Goal: Task Accomplishment & Management: Check status

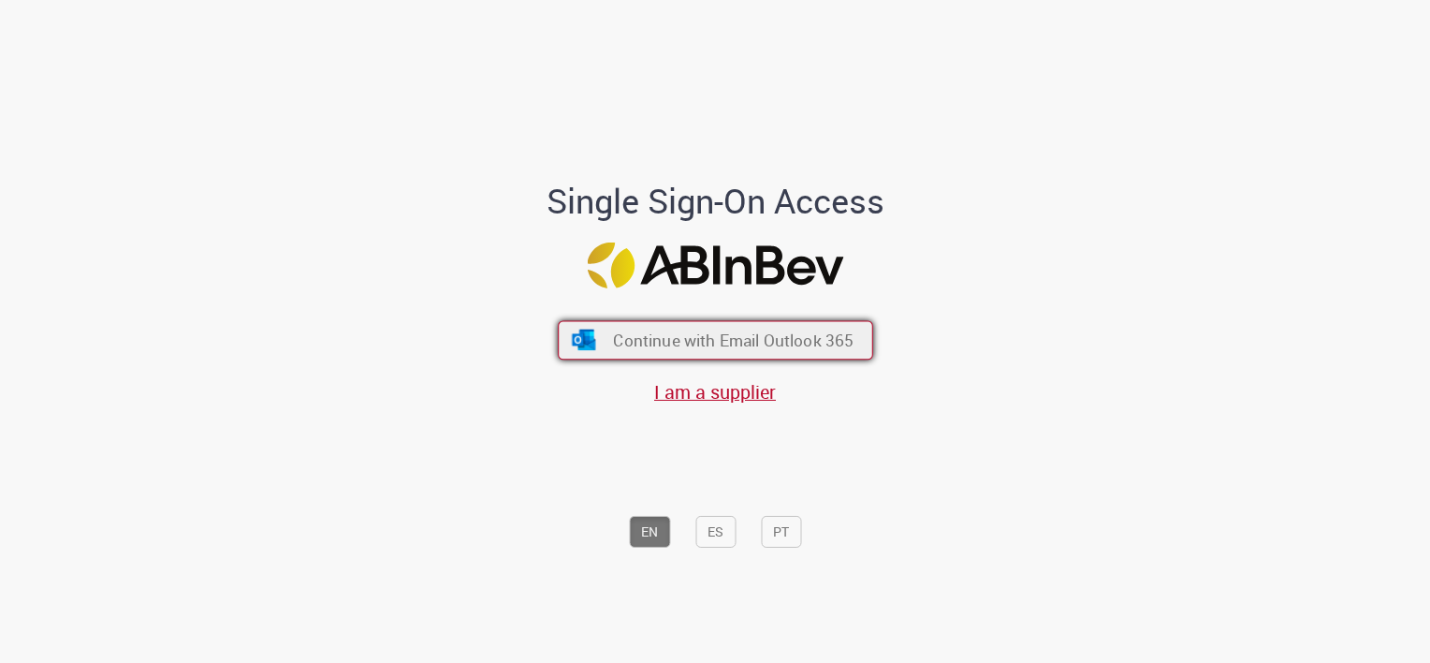
drag, startPoint x: 715, startPoint y: 345, endPoint x: 741, endPoint y: 351, distance: 26.8
click at [715, 345] on span "Continue with Email Outlook 365" at bounding box center [733, 340] width 241 height 22
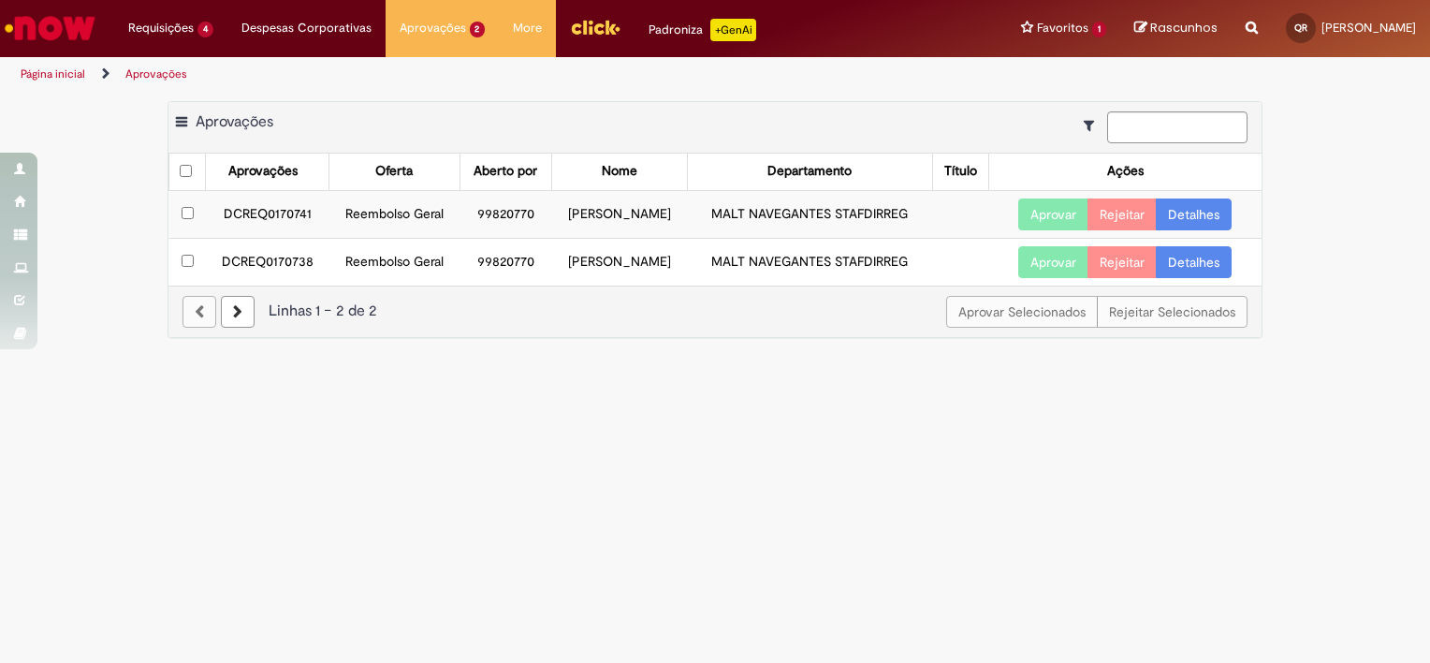
click at [1189, 214] on link "Detalhes" at bounding box center [1194, 214] width 76 height 32
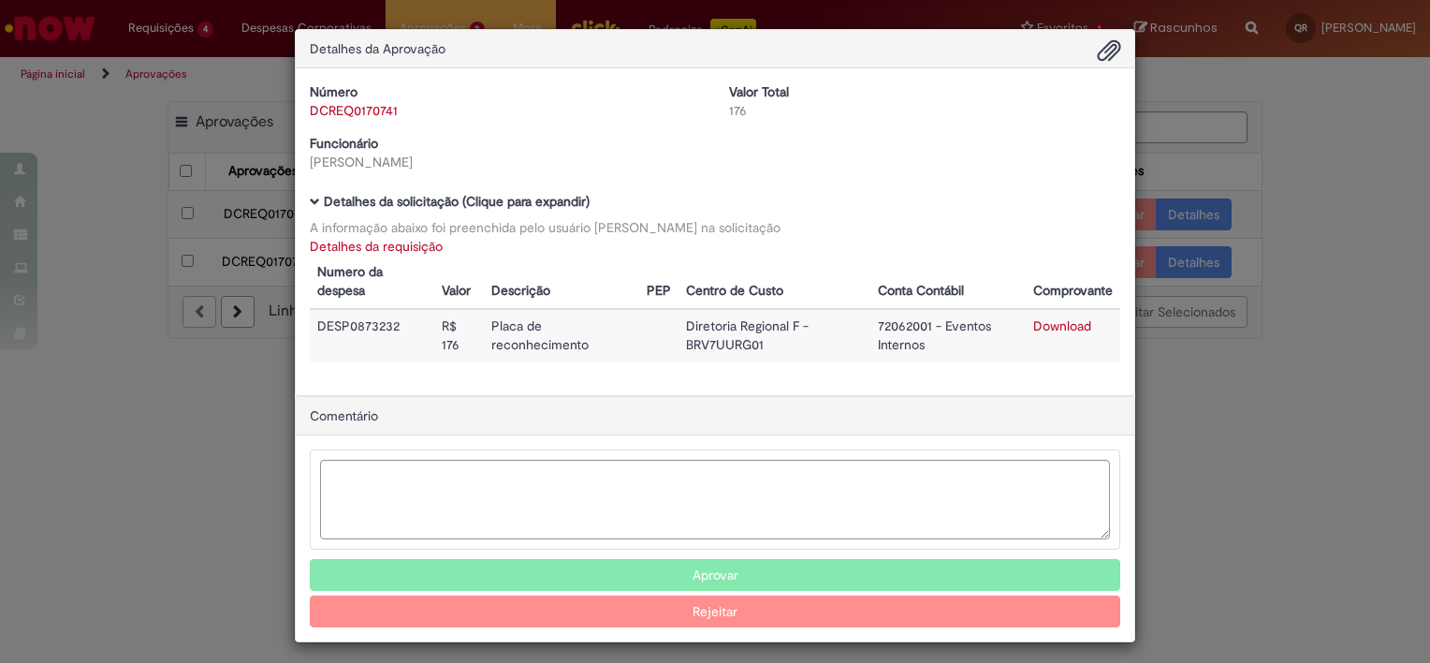
click at [1289, 176] on div "Detalhes da Aprovação Número DCREQ0170741 Valor Total 176 Funcionário Monica Lu…" at bounding box center [715, 331] width 1430 height 663
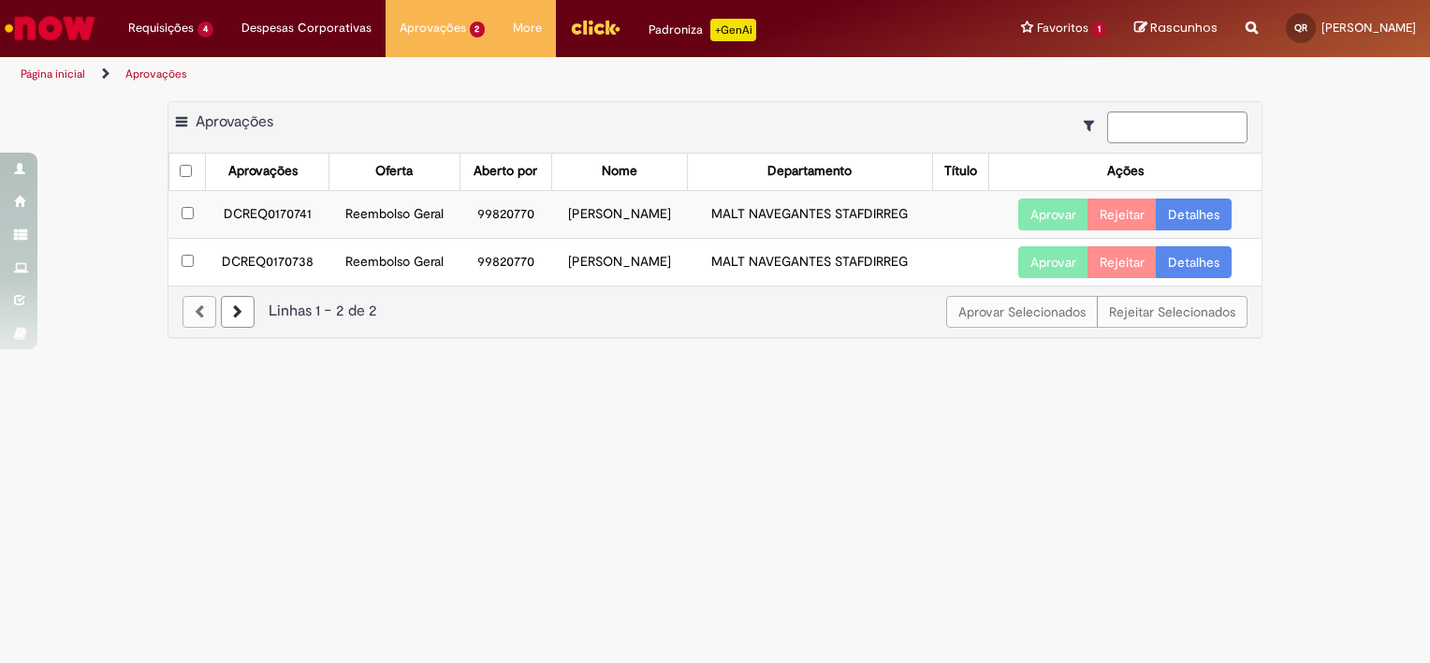
click at [1192, 257] on link "Detalhes" at bounding box center [1194, 262] width 76 height 32
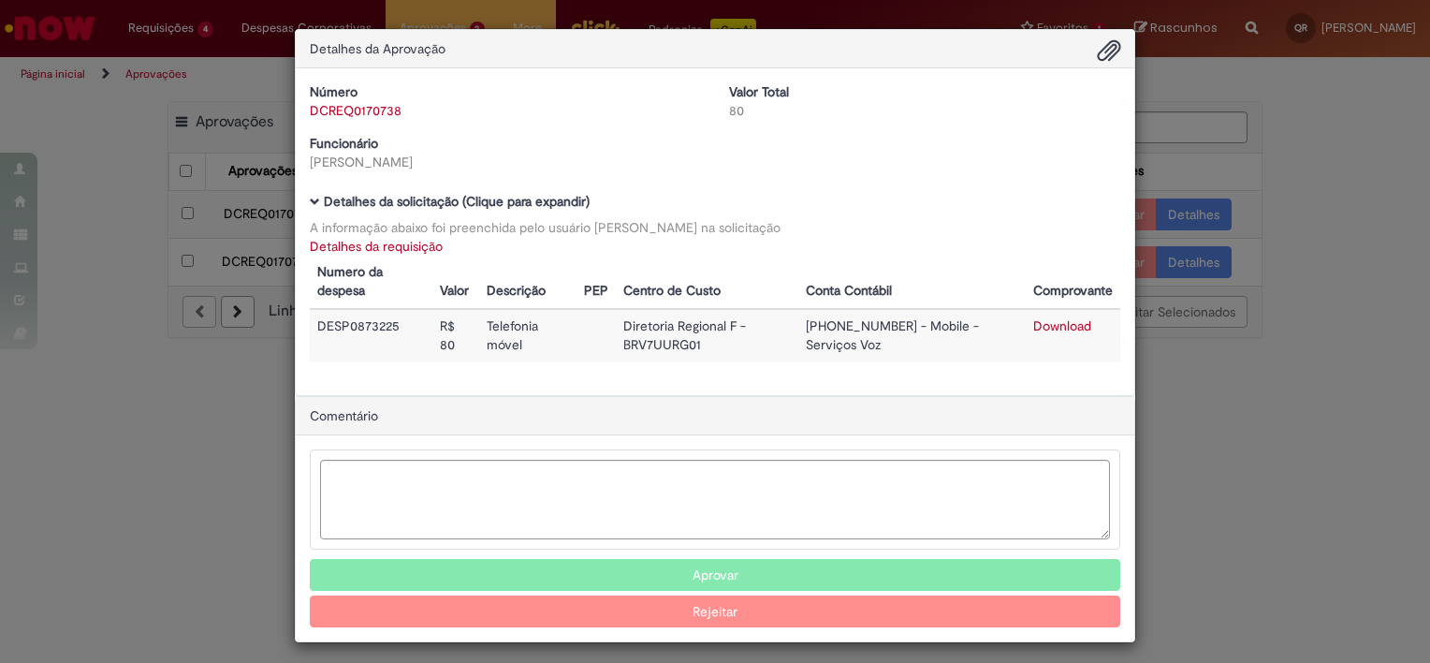
click at [696, 45] on div "Detalhes da Aprovação" at bounding box center [715, 49] width 839 height 38
click at [1280, 161] on div "Detalhes da Aprovação Número DCREQ0170738 Valor Total 80 Funcionário Monica Lui…" at bounding box center [715, 331] width 1430 height 663
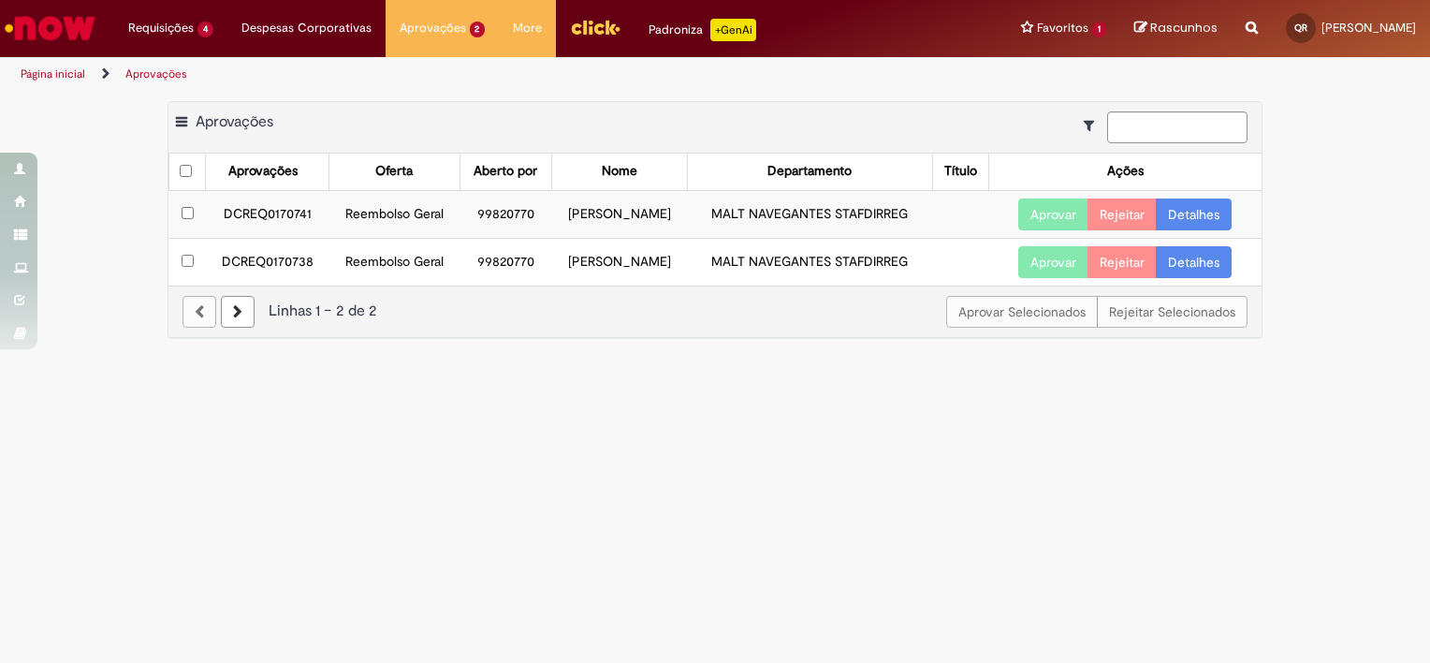
click at [1080, 225] on button "Aprovar" at bounding box center [1053, 214] width 70 height 32
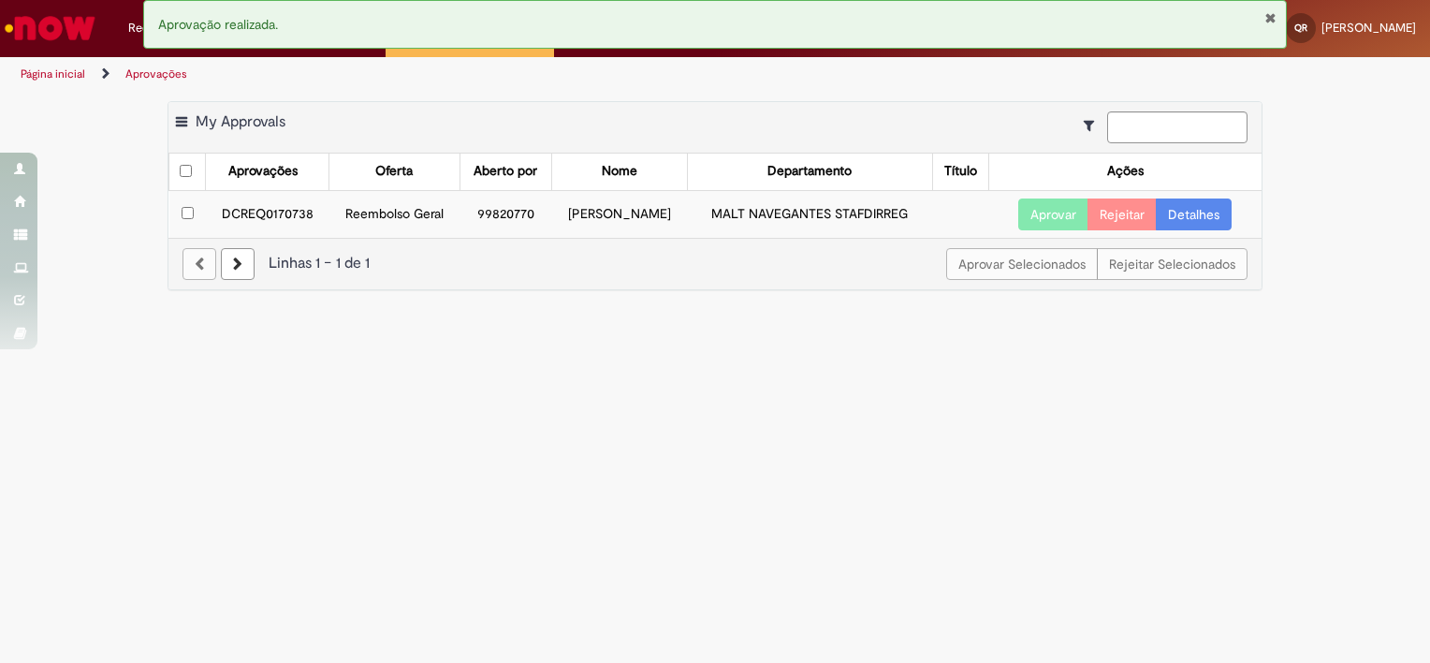
click at [1044, 217] on button "Aprovar" at bounding box center [1053, 214] width 70 height 32
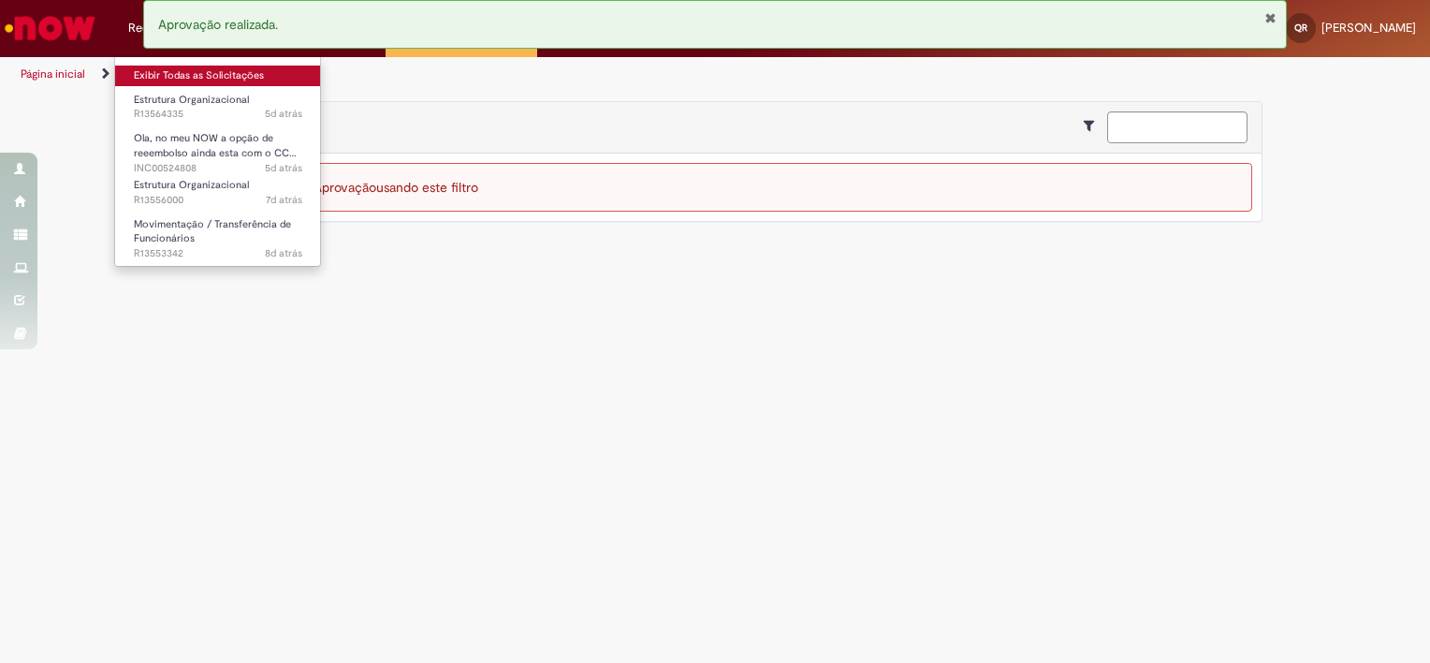
click at [154, 75] on link "Exibir Todas as Solicitações" at bounding box center [218, 76] width 206 height 21
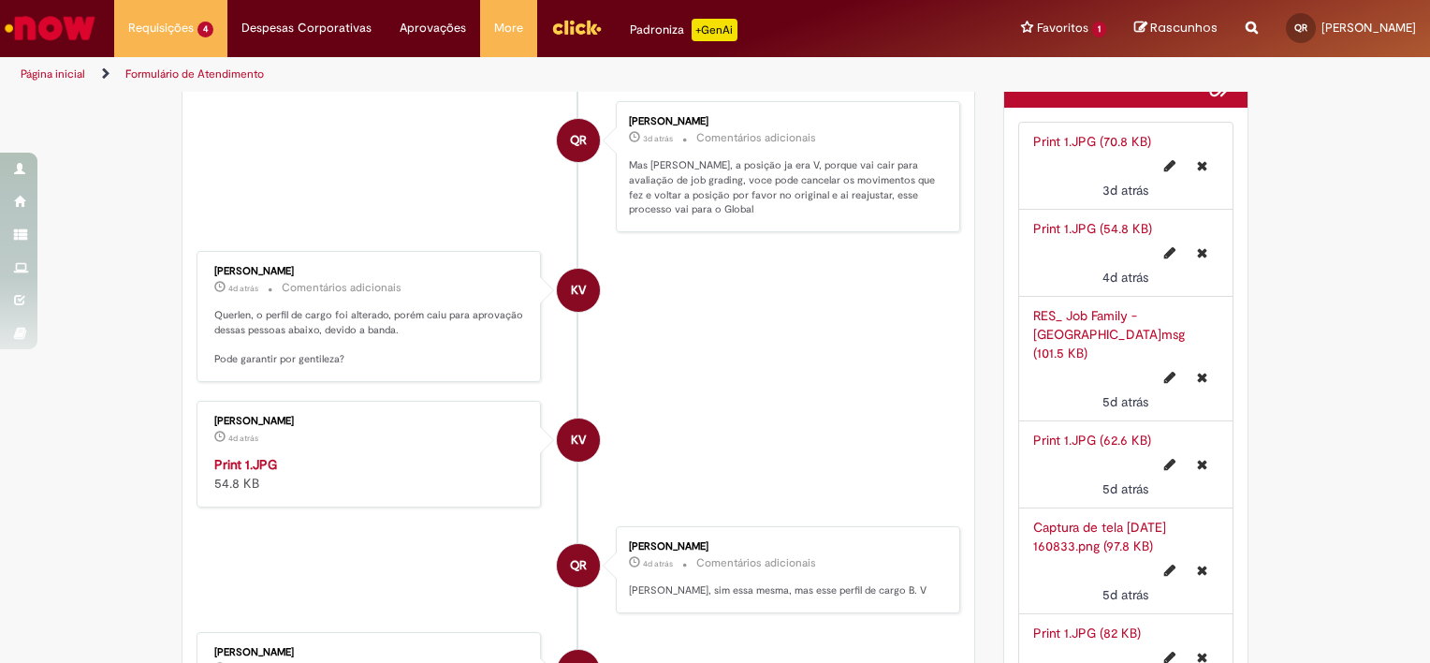
scroll to position [562, 0]
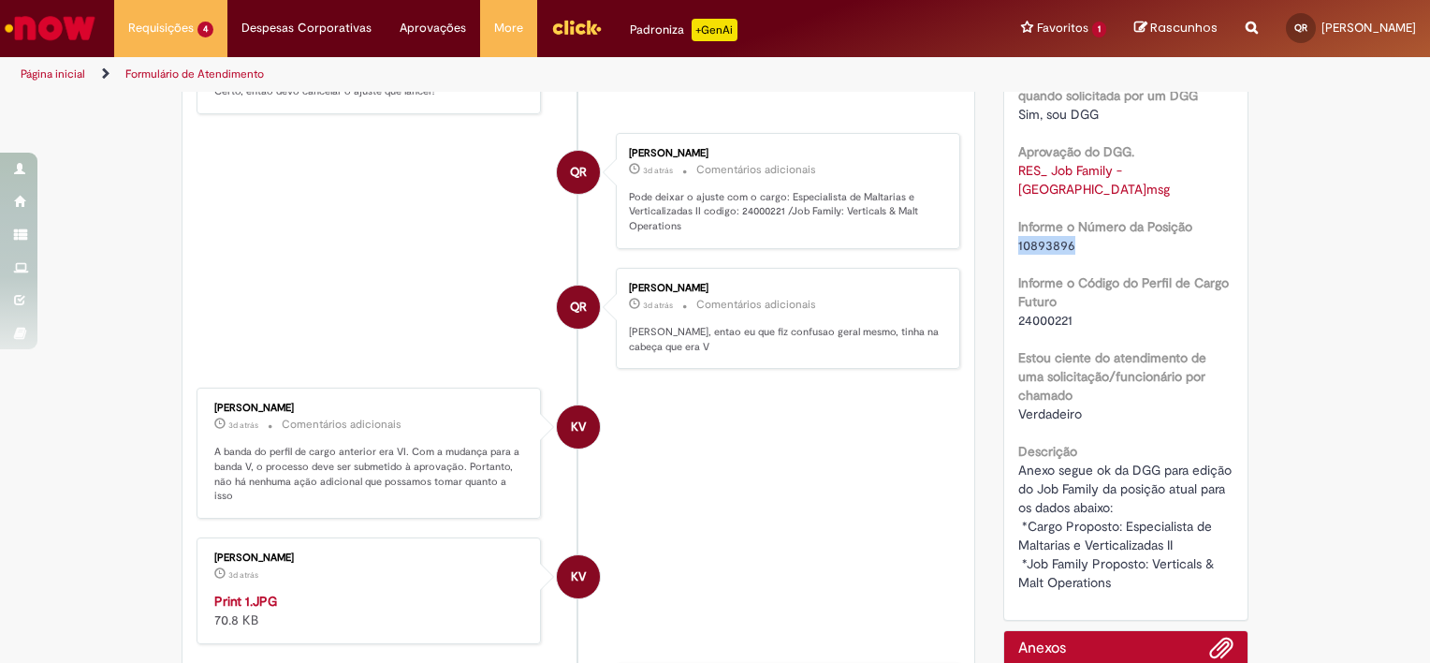
drag, startPoint x: 1065, startPoint y: 224, endPoint x: 981, endPoint y: 229, distance: 84.4
click at [989, 229] on div "Opções do Chamado Cancelar Chamado Detalhes do tíquete Grupo de Atribuição: Gen…" at bounding box center [1126, 528] width 274 height 1992
copy span "10893896"
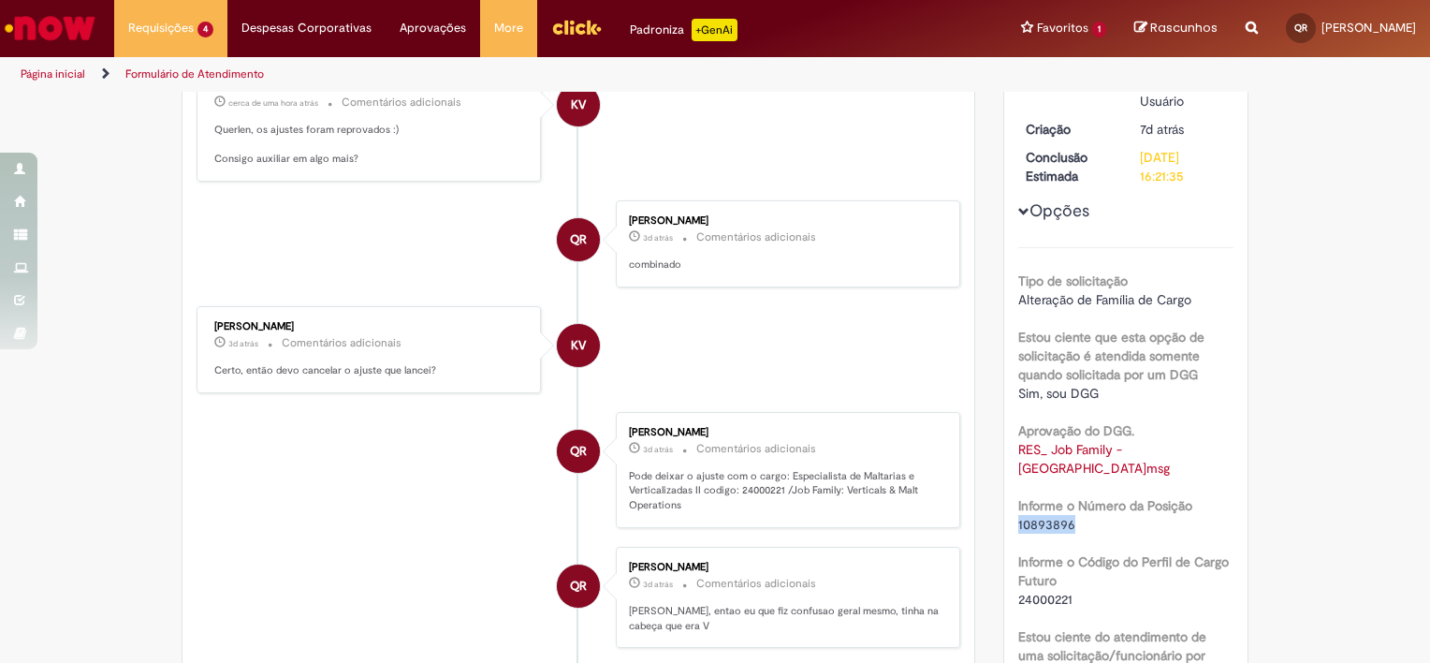
scroll to position [0, 0]
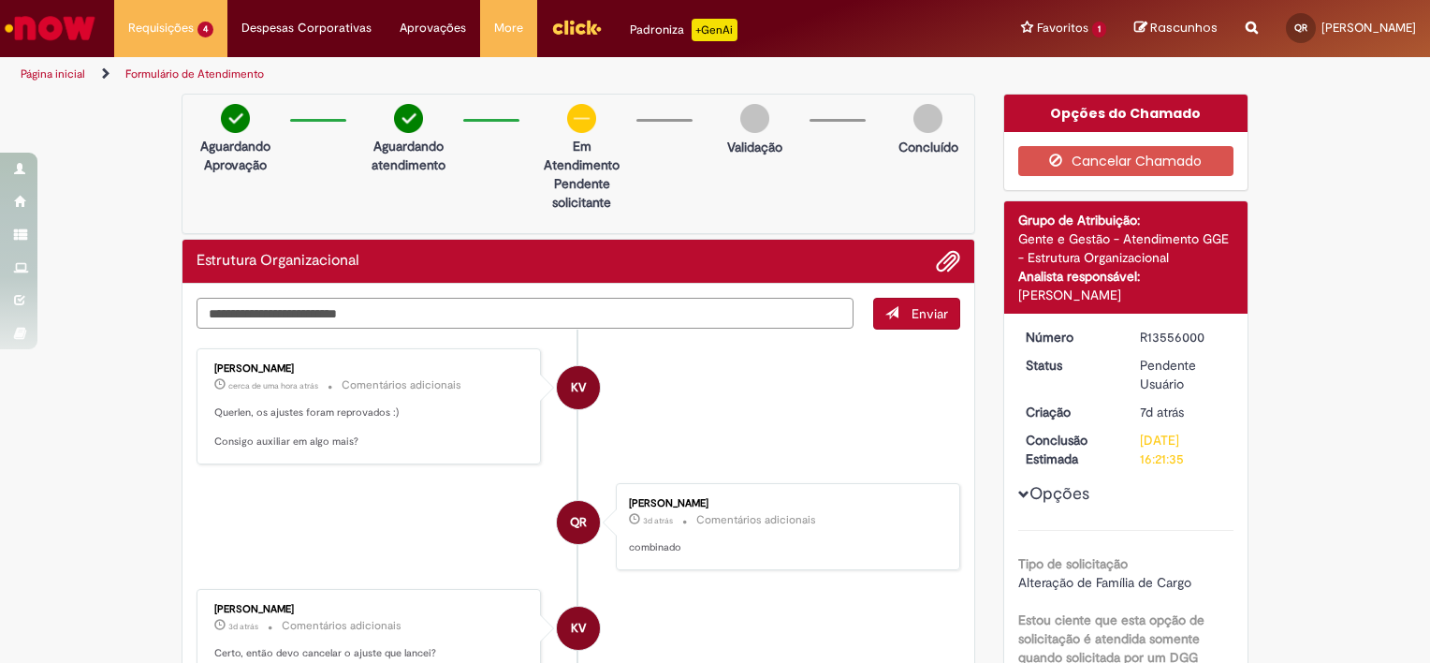
click at [314, 313] on textarea "Digite sua mensagem aqui..." at bounding box center [525, 314] width 657 height 32
type textarea "**********"
drag, startPoint x: 908, startPoint y: 303, endPoint x: 927, endPoint y: 478, distance: 176.0
click at [912, 305] on span "Enviar" at bounding box center [930, 313] width 37 height 17
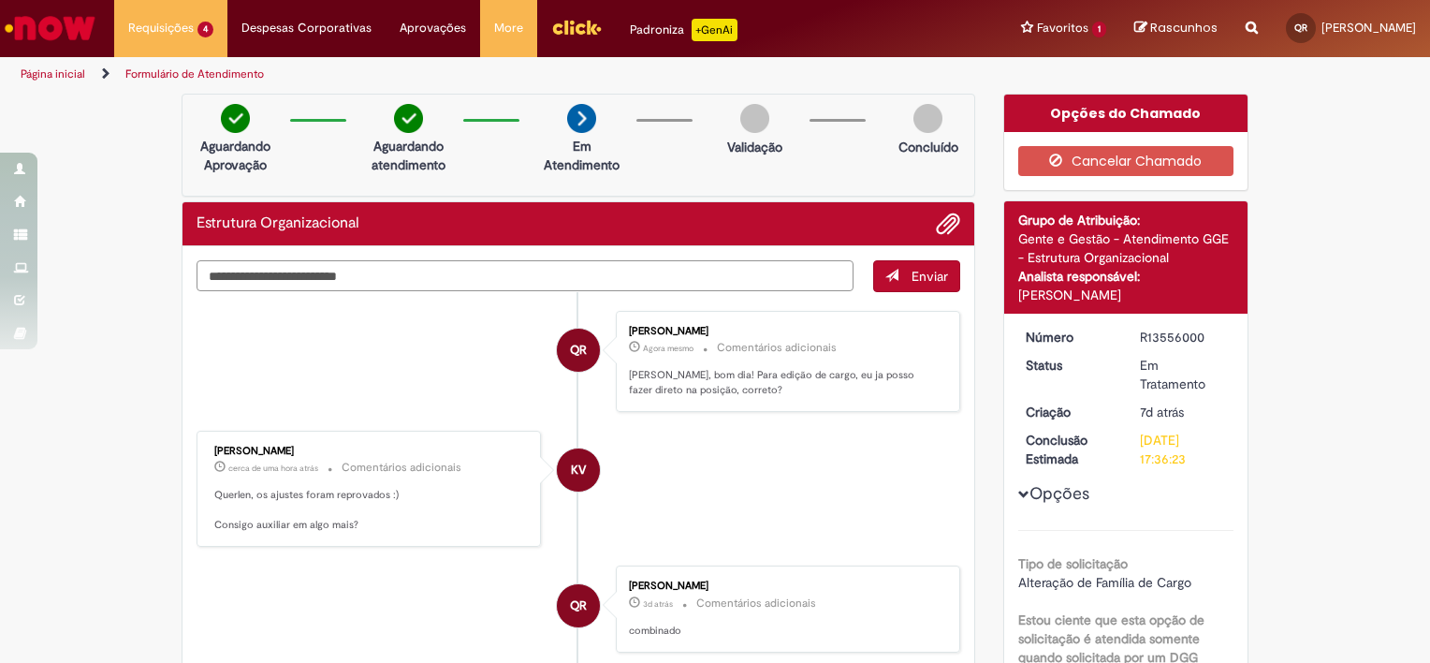
click at [493, 272] on textarea "Digite sua mensagem aqui..." at bounding box center [525, 276] width 657 height 32
type textarea "**********"
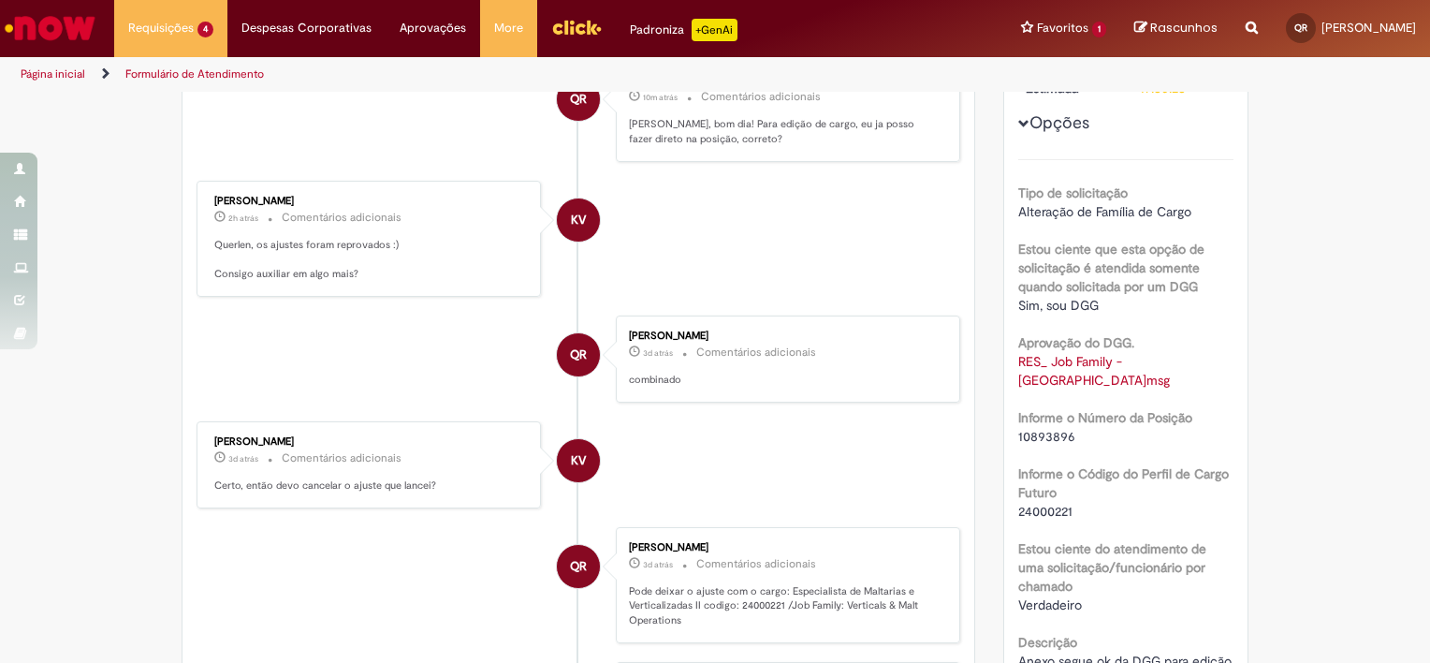
scroll to position [374, 0]
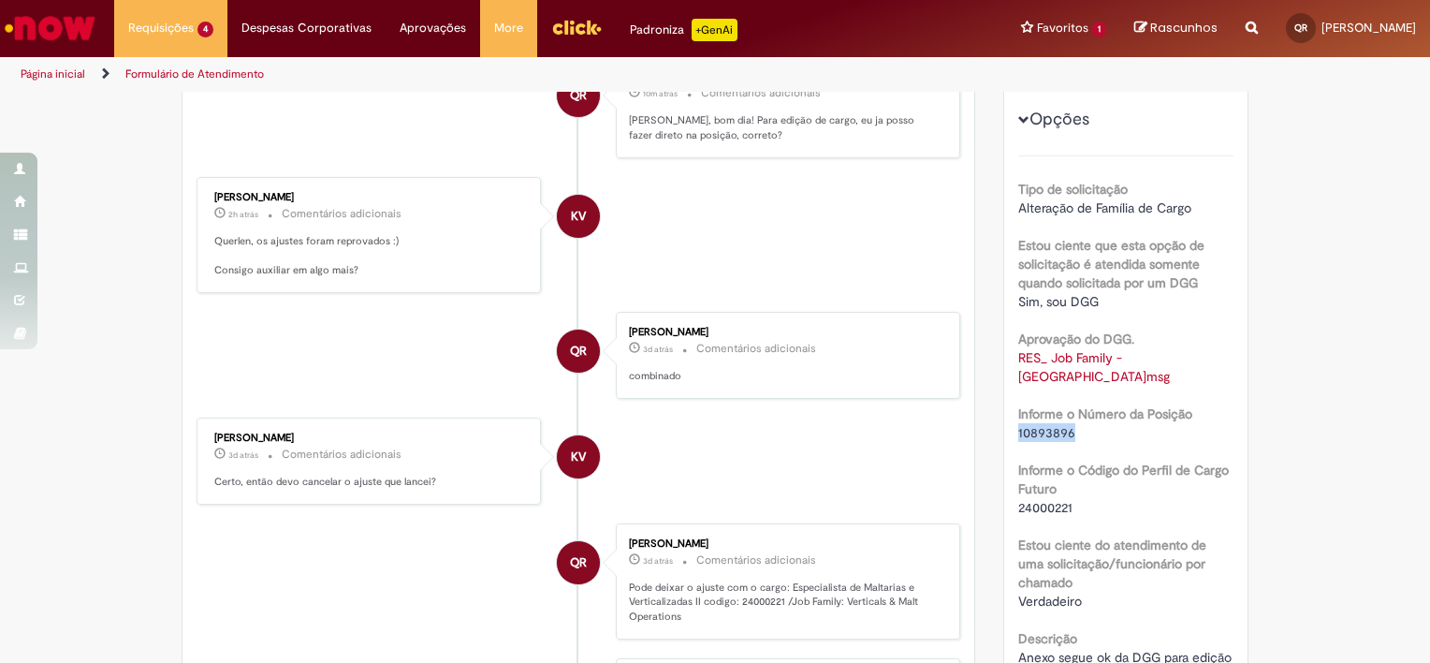
drag, startPoint x: 1067, startPoint y: 412, endPoint x: 988, endPoint y: 416, distance: 78.7
copy span "10893896"
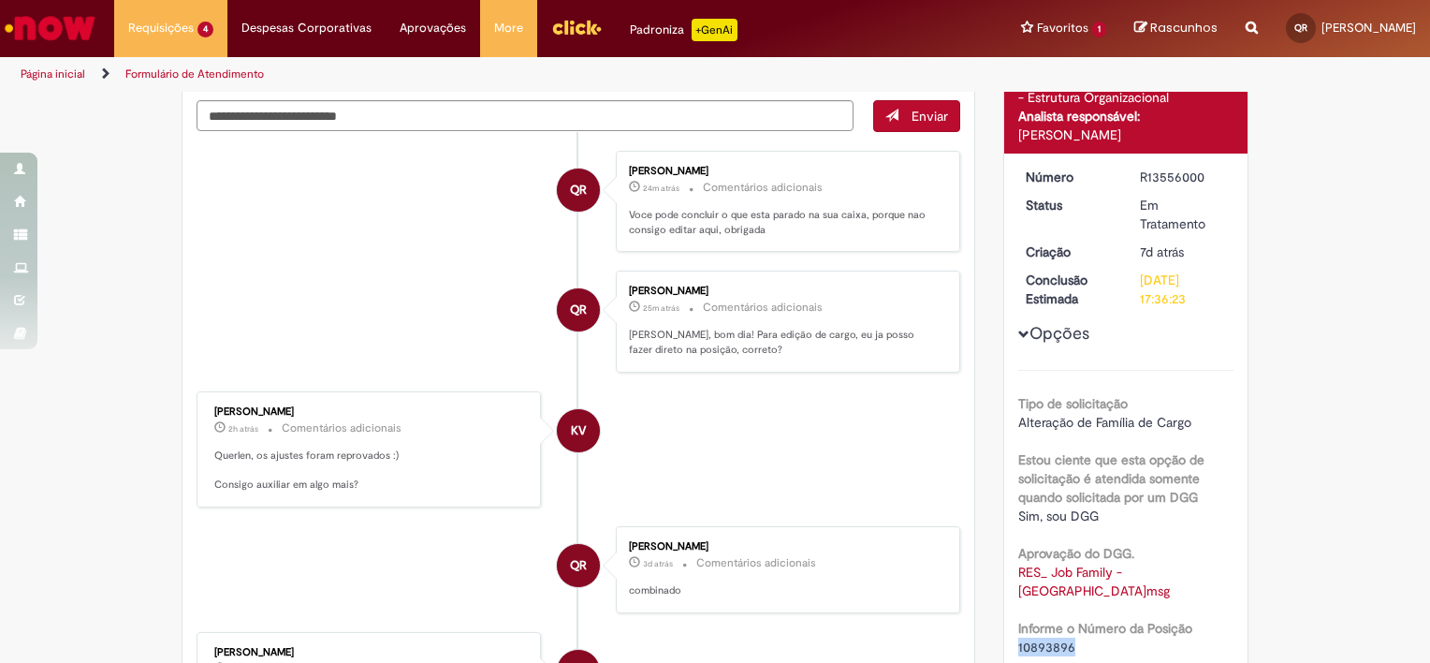
scroll to position [0, 0]
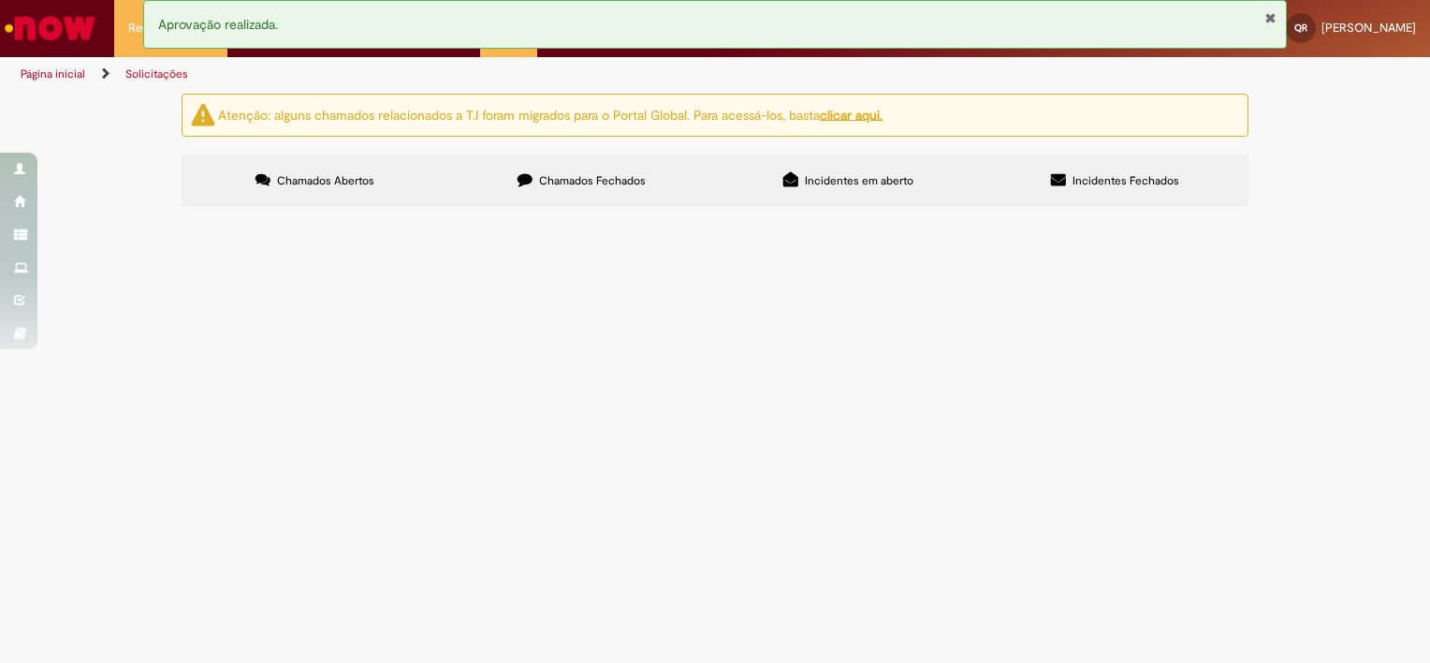
click at [0, 0] on td "Ola, boa noite solicito movimento para a posição atual (foram editadas as restr…" at bounding box center [0, 0] width 0 height 0
click at [0, 0] on span "Ola, boa noite solicito movimento para a posição atual (foram editadas as restr…" at bounding box center [0, 0] width 0 height 0
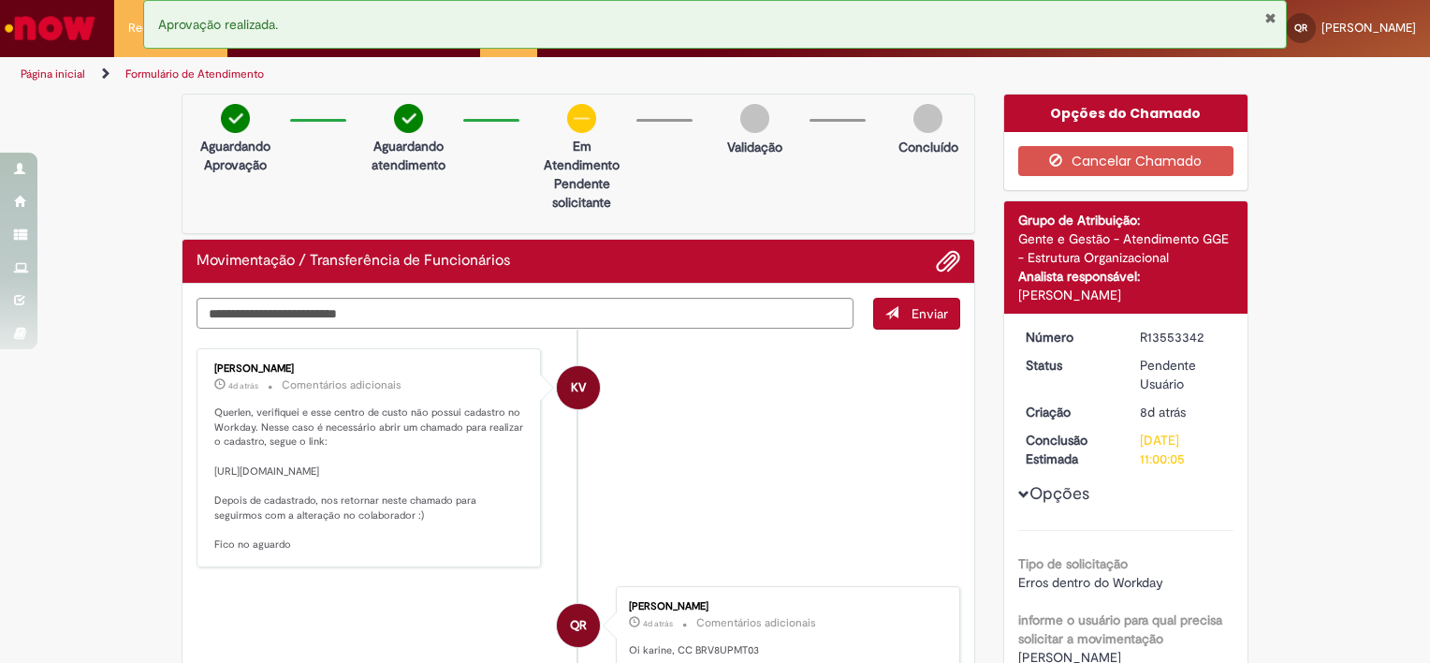
click at [37, 25] on img "Ir para a Homepage" at bounding box center [50, 27] width 96 height 37
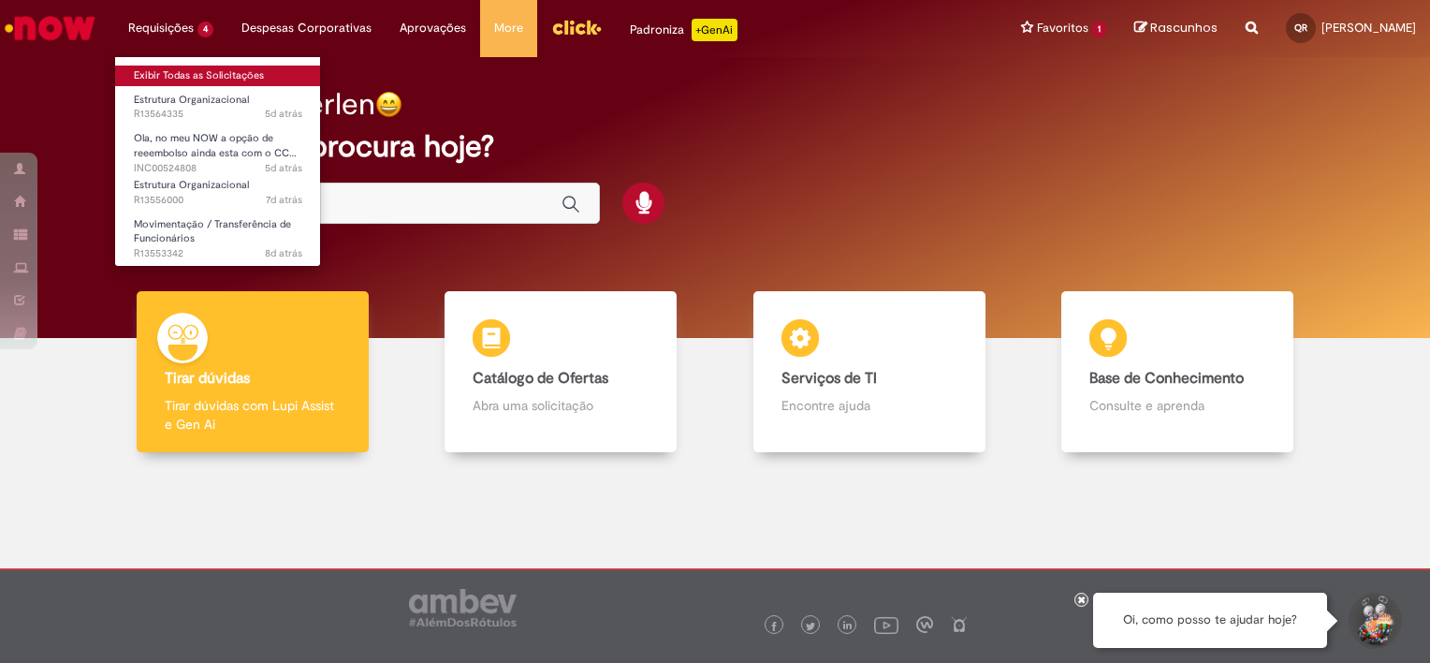
click at [197, 75] on link "Exibir Todas as Solicitações" at bounding box center [218, 76] width 206 height 21
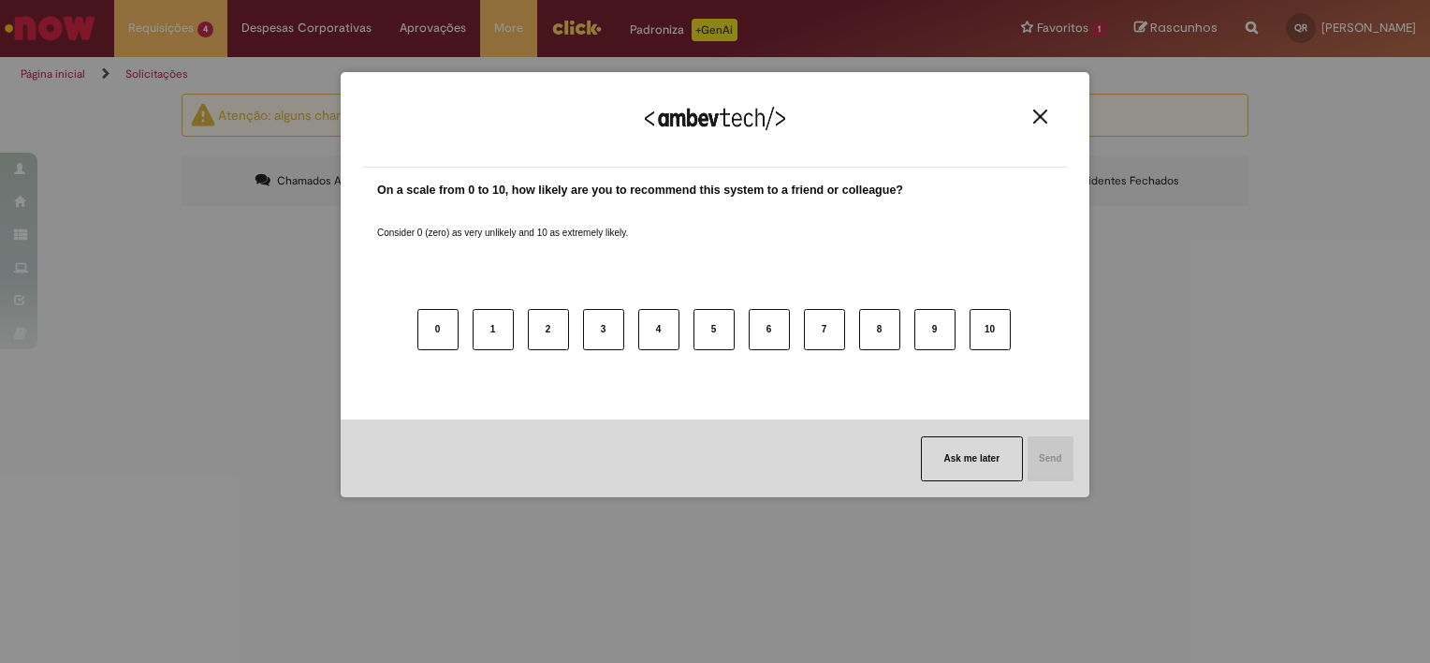
click at [1022, 106] on div "We appreciate your feedback!" at bounding box center [715, 131] width 704 height 73
drag, startPoint x: 1039, startPoint y: 113, endPoint x: 980, endPoint y: 171, distance: 82.7
click at [1039, 115] on img "Close" at bounding box center [1040, 117] width 14 height 14
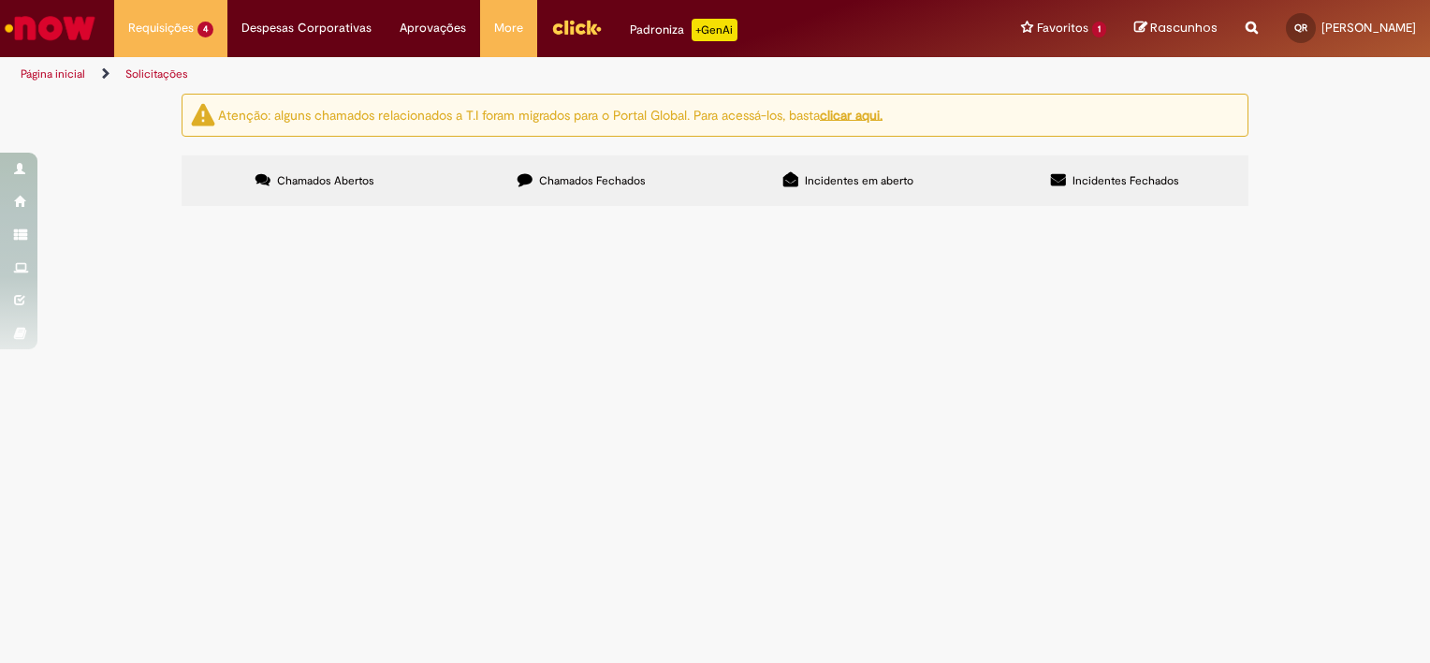
click at [0, 0] on span "[PERSON_NAME], boa tarde! preciso ajustar o cargo da posição: 91022216 para Esp…" at bounding box center [0, 0] width 0 height 0
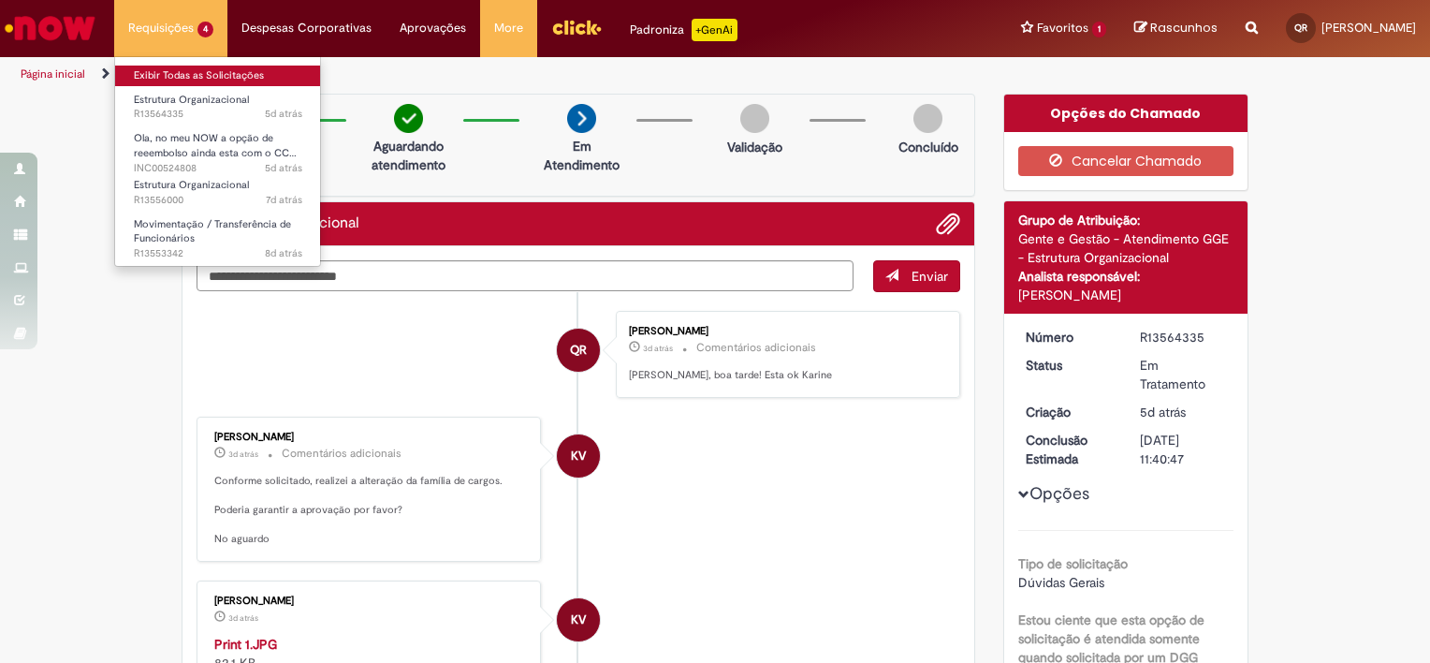
drag, startPoint x: 160, startPoint y: 67, endPoint x: 258, endPoint y: 77, distance: 98.7
click at [161, 67] on link "Exibir Todas as Solicitações" at bounding box center [218, 76] width 206 height 21
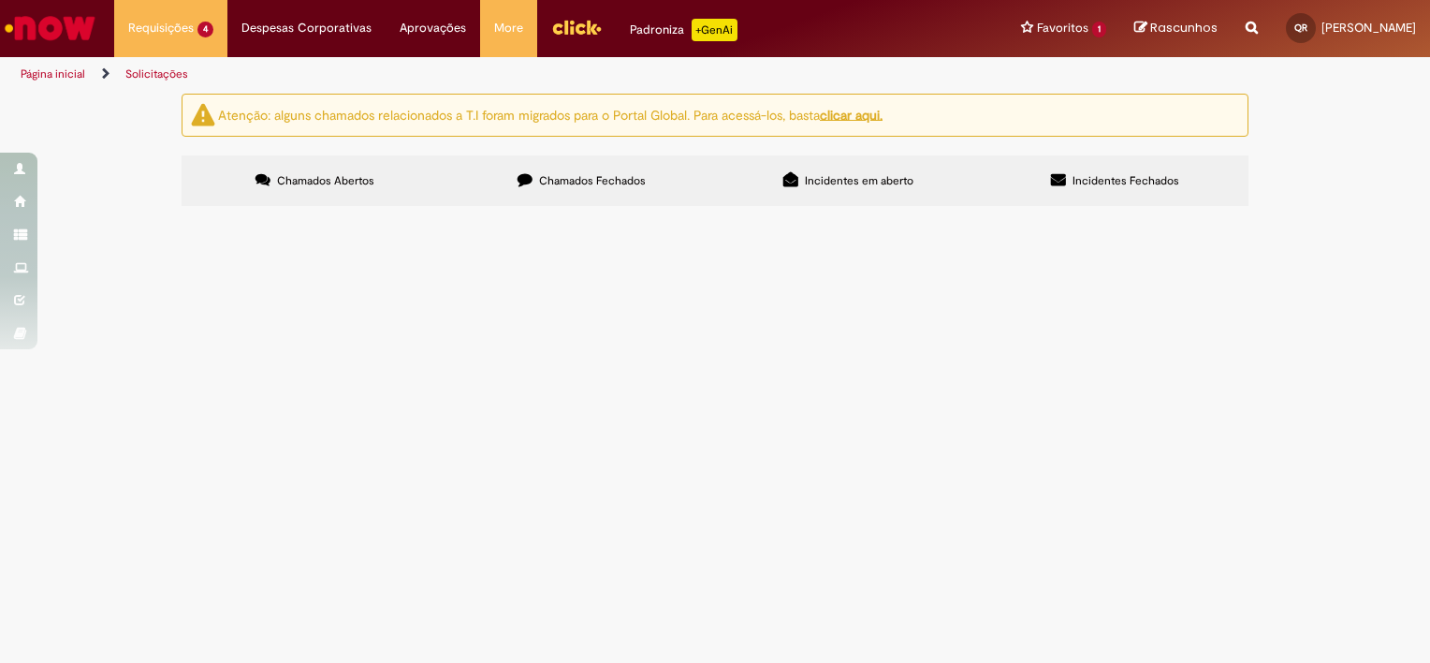
click at [0, 0] on span "Anexo segue ok da DGG para edição do Job Family da posição atual para os dados …" at bounding box center [0, 0] width 0 height 0
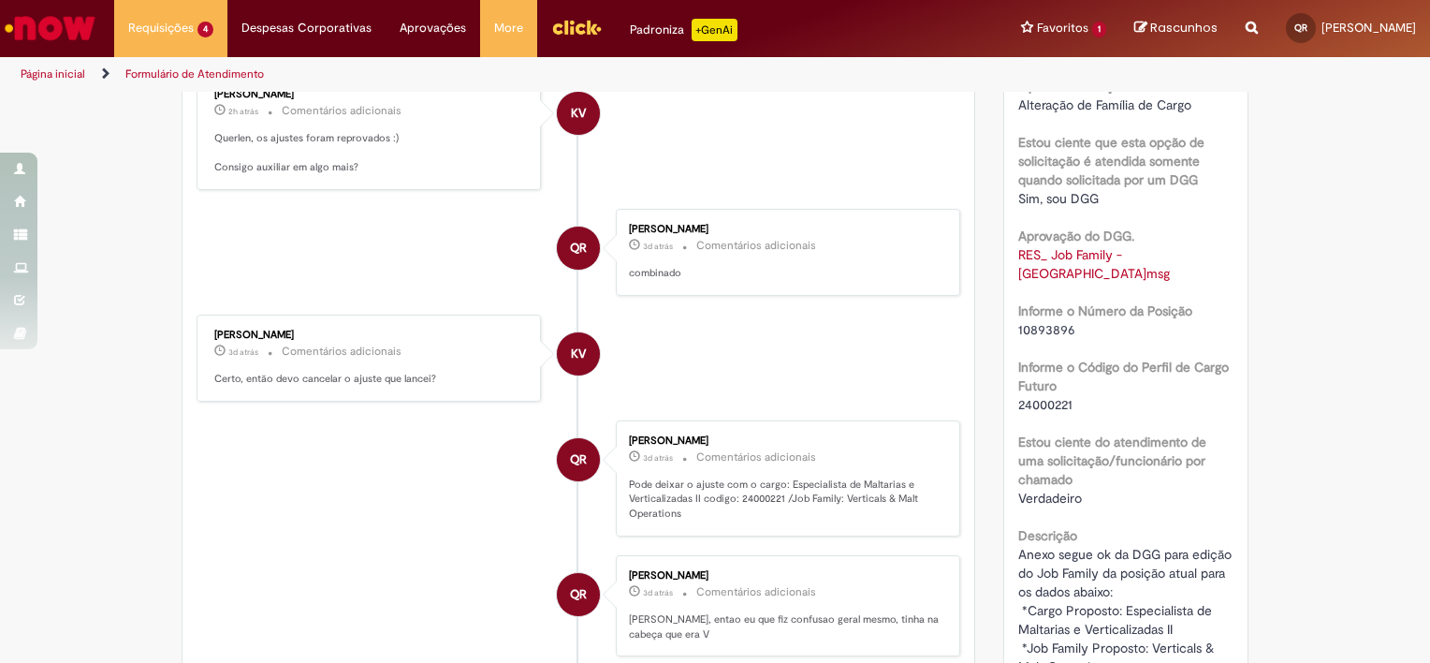
scroll to position [468, 0]
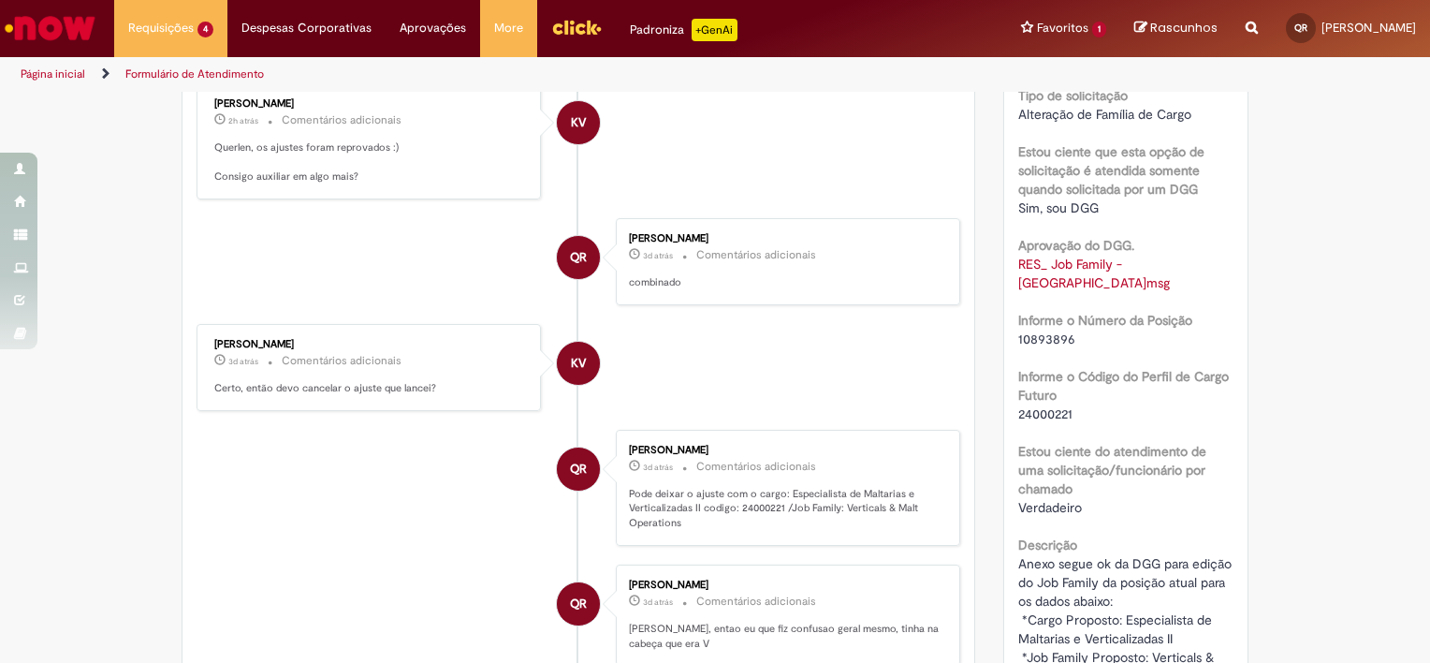
drag, startPoint x: 1075, startPoint y: 322, endPoint x: 1001, endPoint y: 326, distance: 73.1
click at [1004, 326] on div "Número R13556000 Status Em Tratamento Criação 7d atrás 7 dias atrás Conclusão E…" at bounding box center [1126, 280] width 244 height 868
copy span "10893896"
